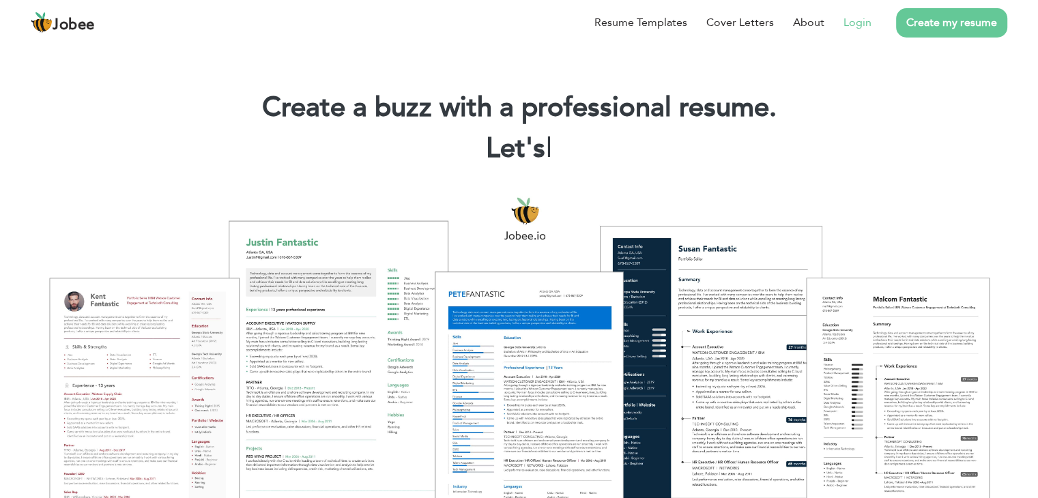
click at [855, 19] on link "Login" at bounding box center [858, 22] width 28 height 16
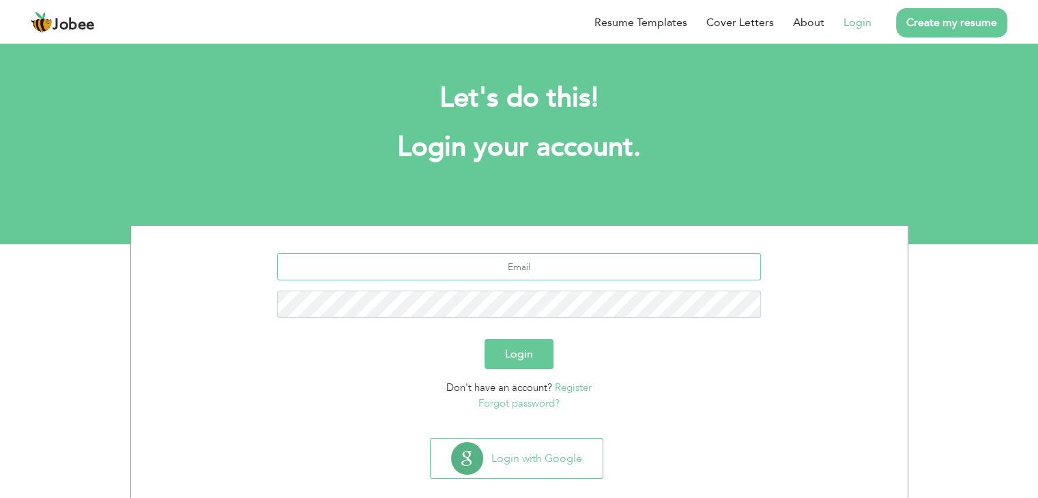
click at [526, 272] on input "text" at bounding box center [519, 266] width 484 height 27
click at [395, 279] on input "text" at bounding box center [519, 266] width 484 height 27
